Goal: Check status: Check status

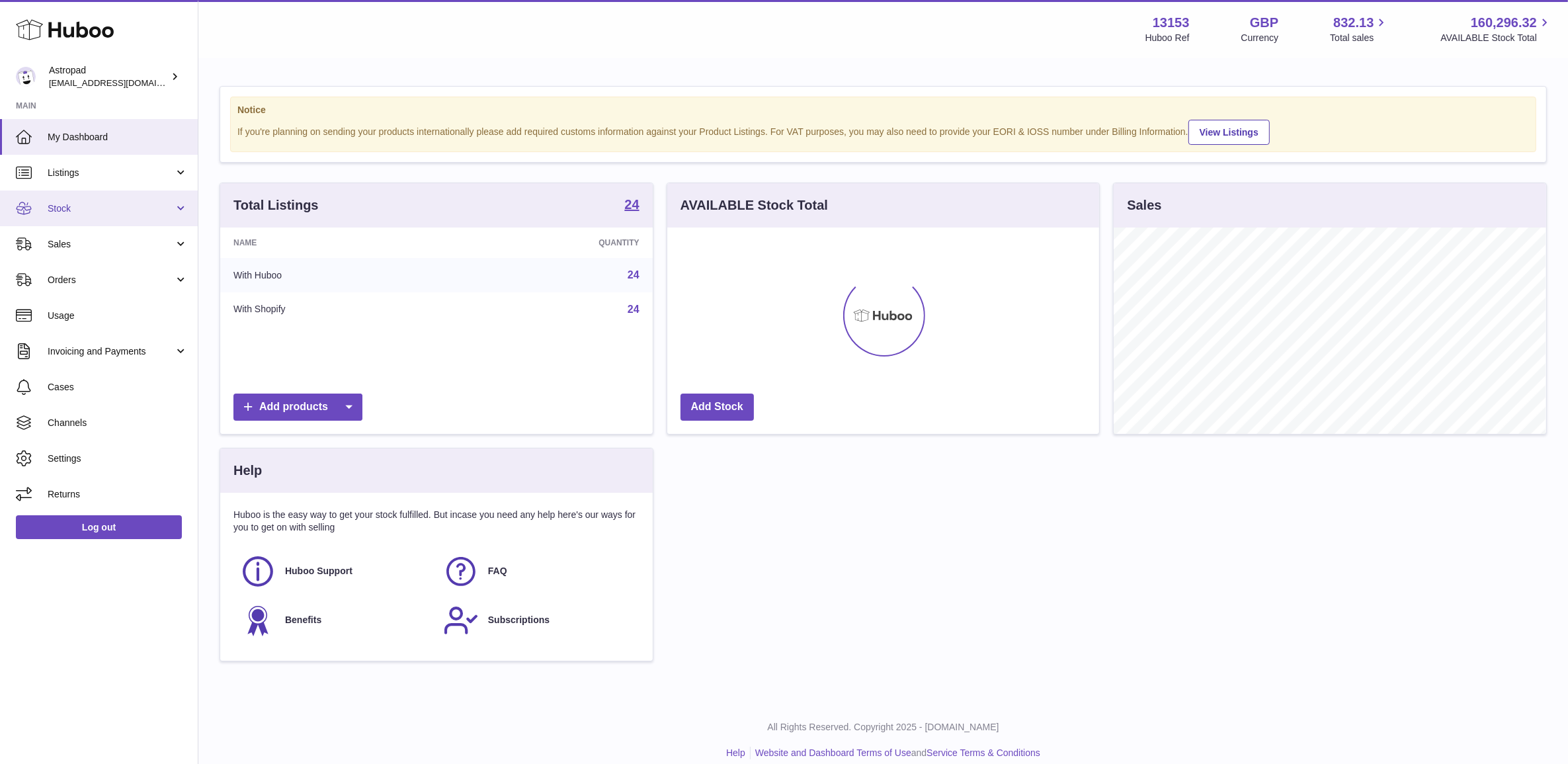
scroll to position [206, 431]
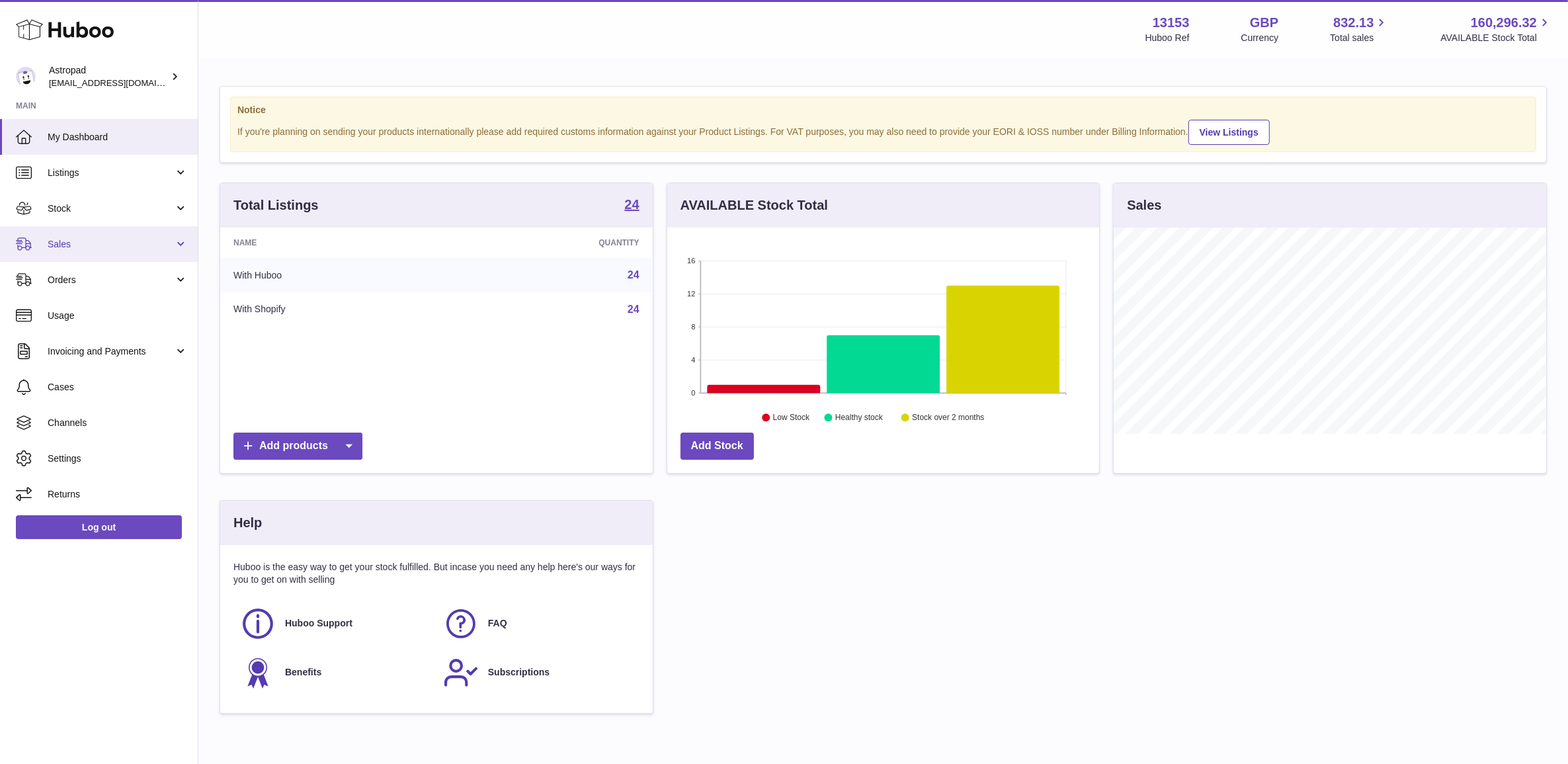
click at [105, 239] on span "Sales" at bounding box center [110, 244] width 126 height 13
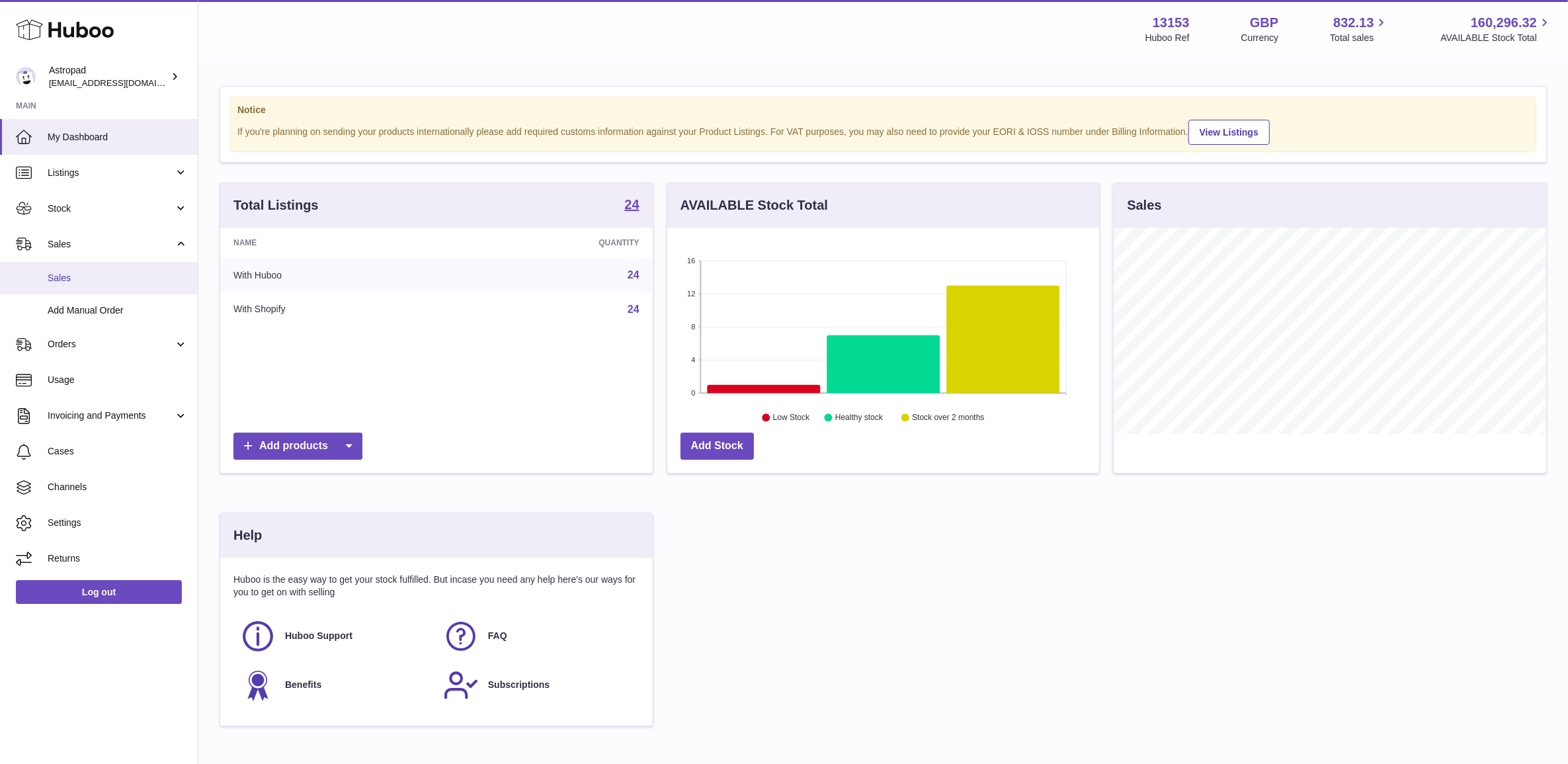
click at [111, 288] on link "Sales" at bounding box center [98, 278] width 198 height 32
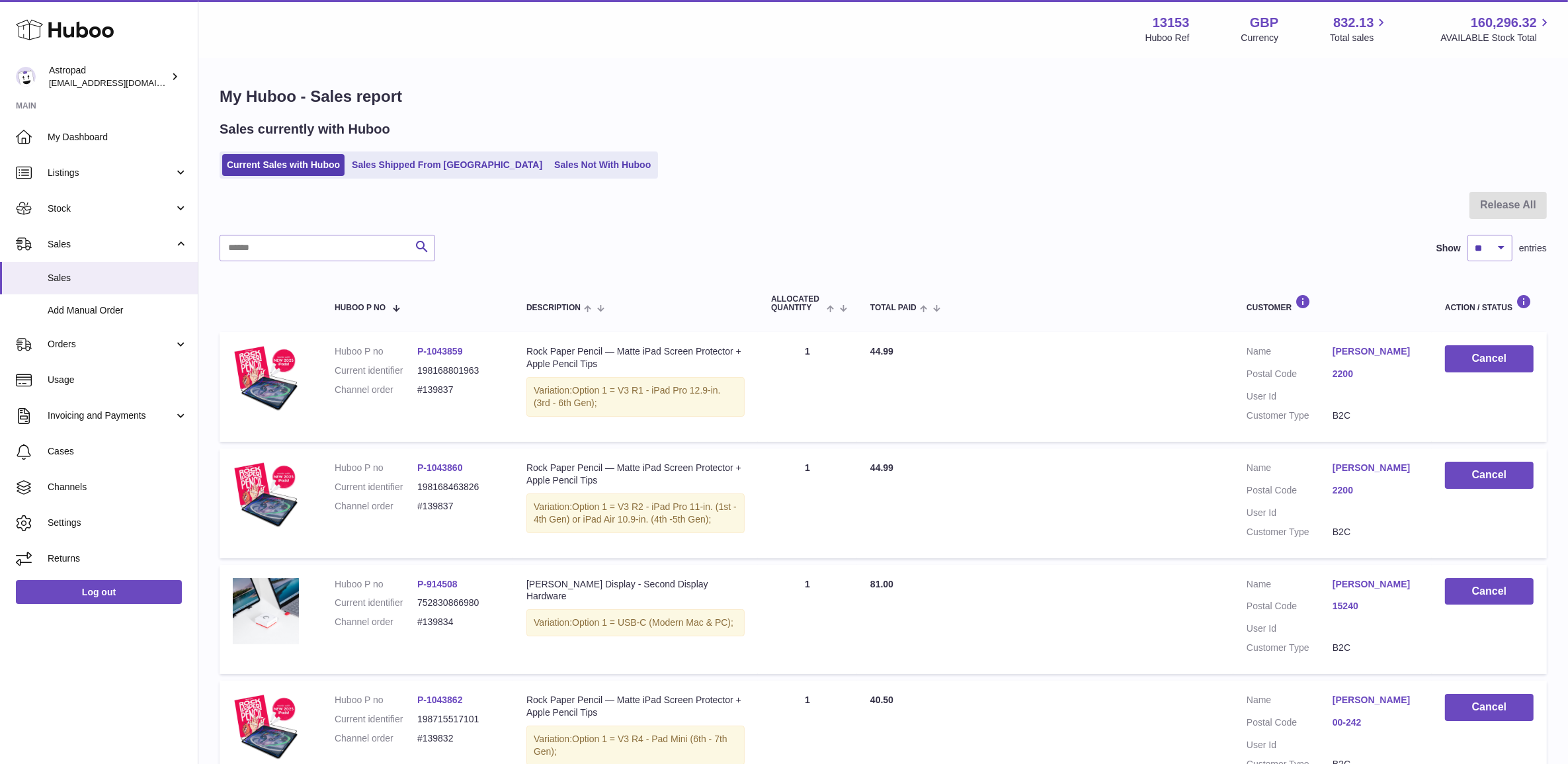
click at [468, 140] on div "Sales currently with Huboo Current Sales with Huboo Sales Shipped From [GEOGRAP…" at bounding box center [883, 149] width 1327 height 58
click at [470, 162] on link "Sales Shipped From [GEOGRAPHIC_DATA]" at bounding box center [446, 165] width 199 height 21
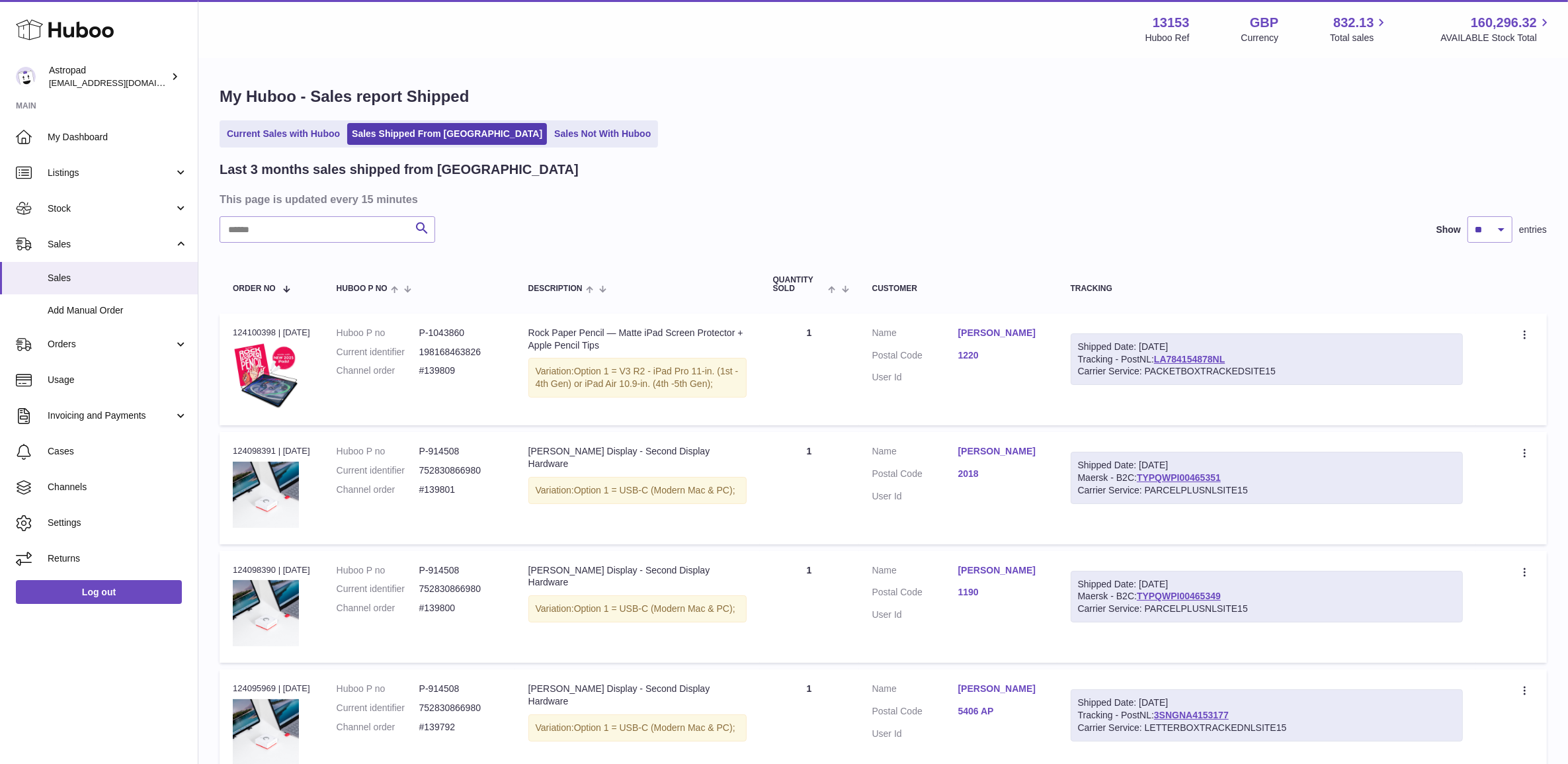
click at [322, 239] on input "text" at bounding box center [326, 230] width 216 height 27
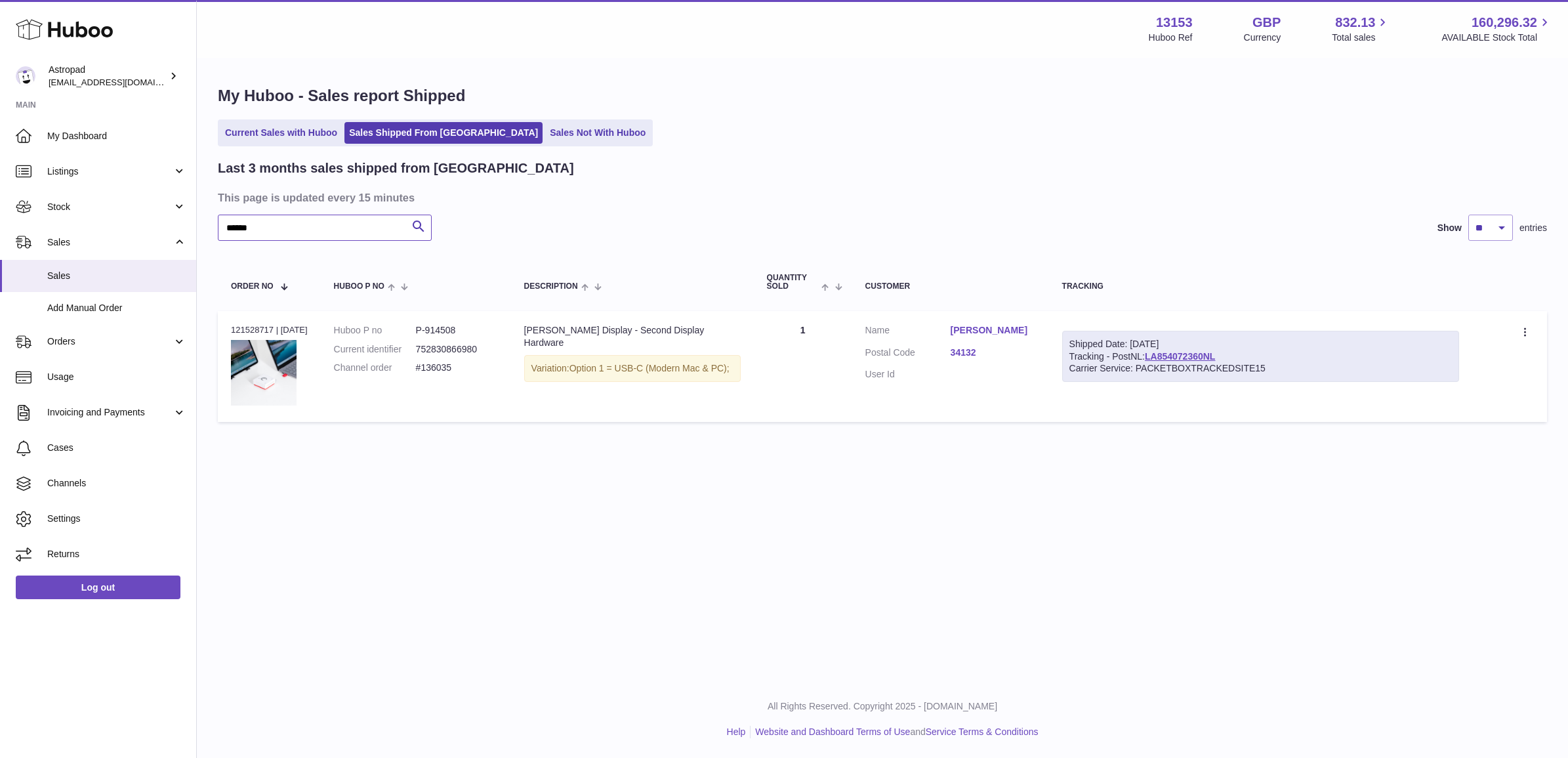
type input "******"
click at [434, 369] on dd "#136035" at bounding box center [457, 367] width 82 height 12
copy tr "#136035 Description"
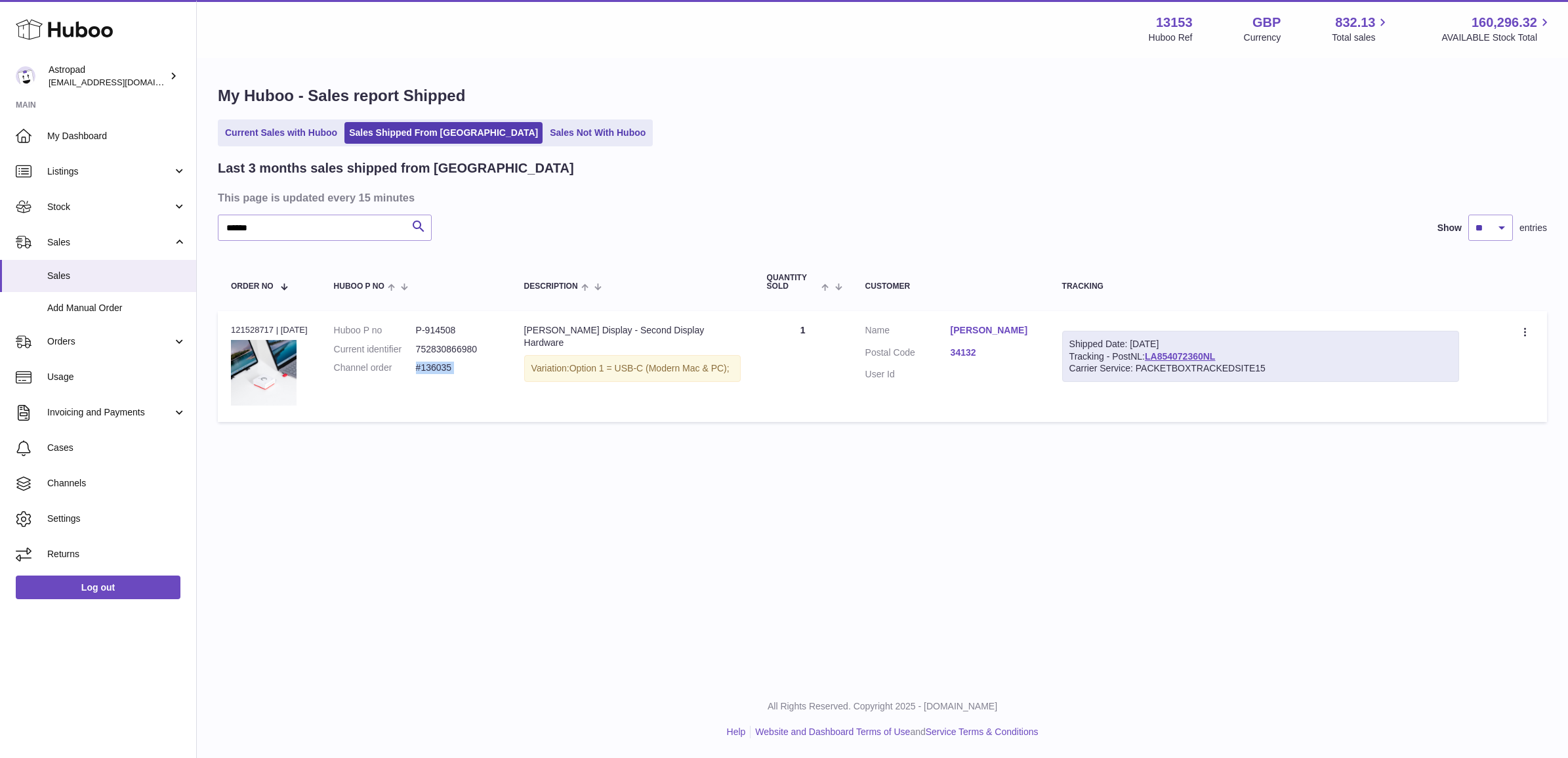
click at [249, 328] on div "Order no 121528717 | 23rd Jul" at bounding box center [269, 329] width 77 height 12
copy div "121528717"
